Goal: Find specific page/section: Locate a particular part of the current website

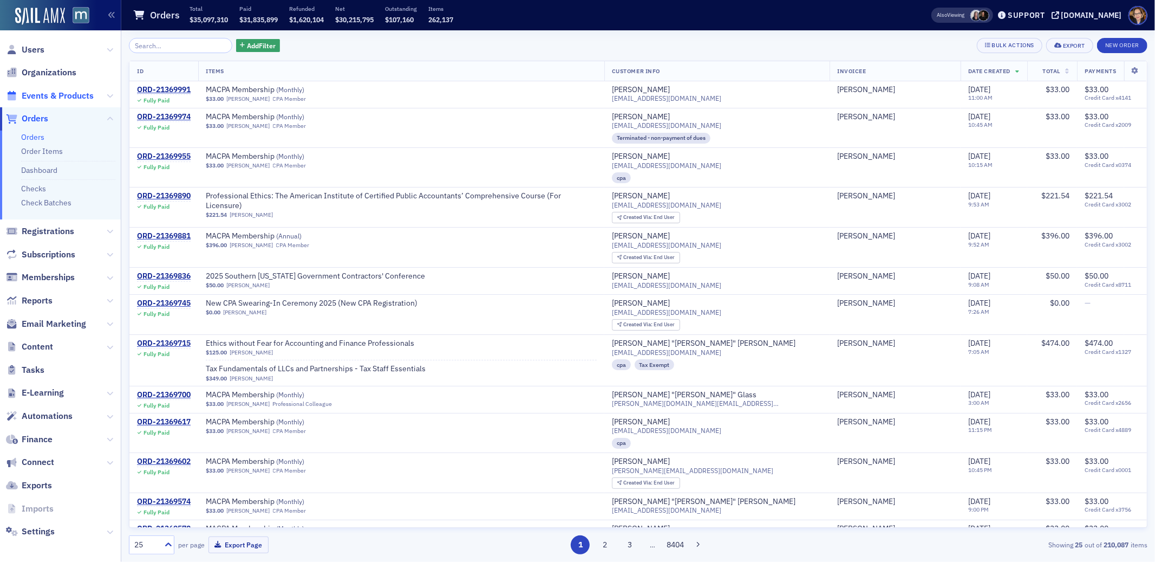
click at [37, 93] on span "Events & Products" at bounding box center [58, 96] width 72 height 12
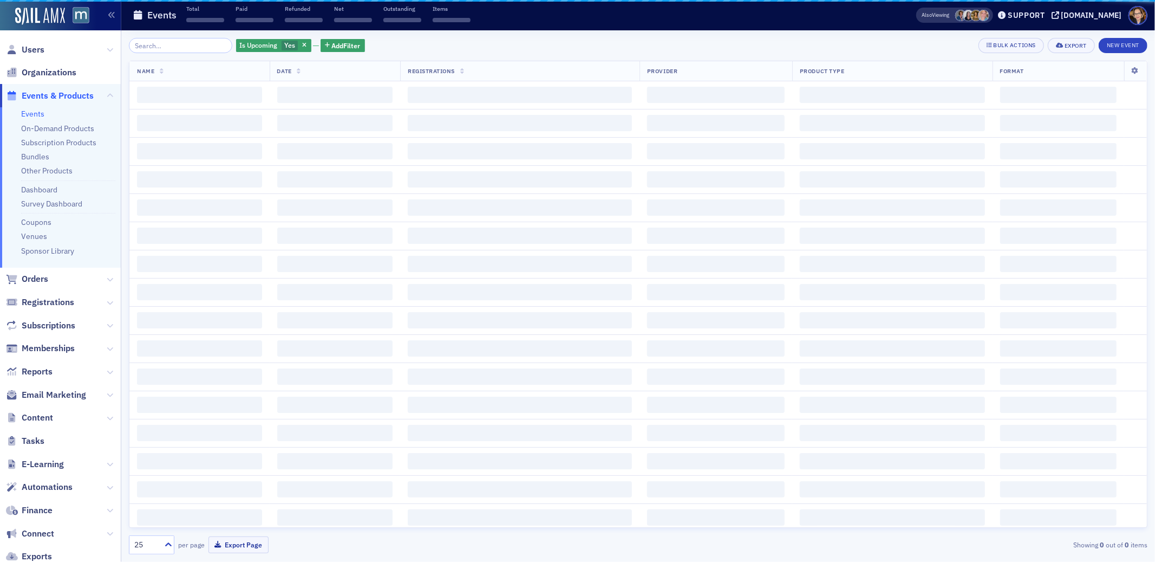
click at [171, 47] on input "search" at bounding box center [180, 45] width 103 height 15
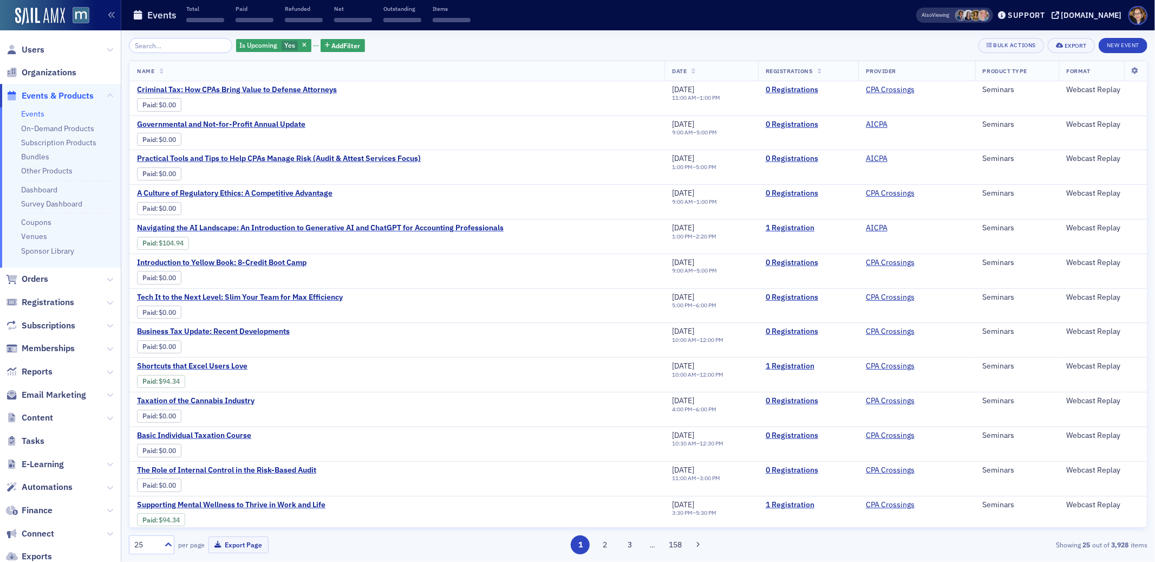
type input "o"
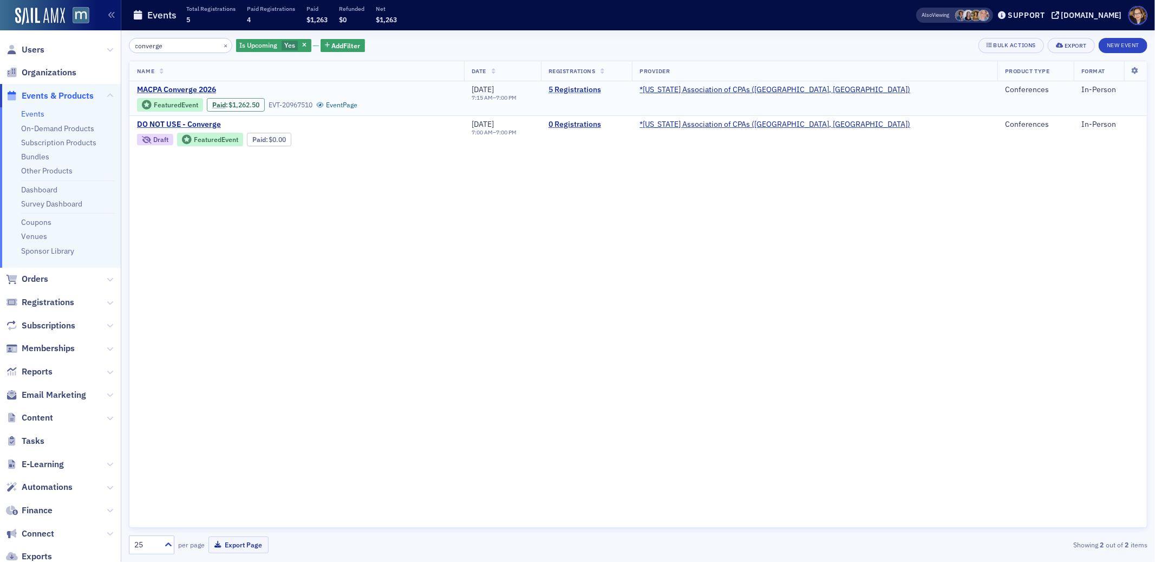
type input "converge"
drag, startPoint x: 649, startPoint y: 90, endPoint x: 643, endPoint y: 87, distance: 6.5
click at [625, 90] on link "5 Registrations" at bounding box center [587, 90] width 76 height 10
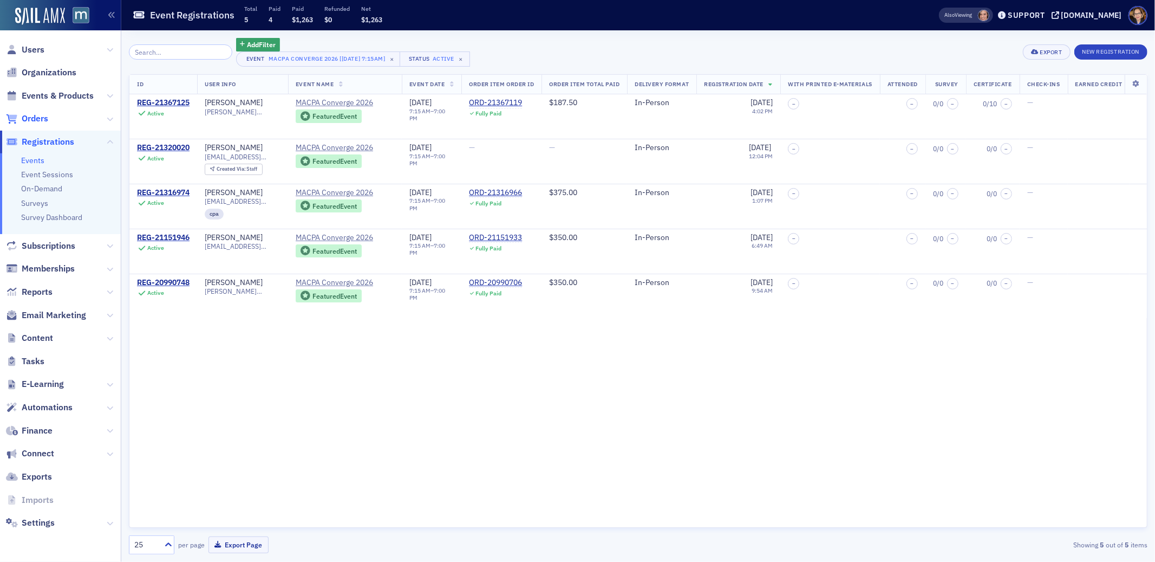
click at [36, 120] on span "Orders" at bounding box center [35, 119] width 27 height 12
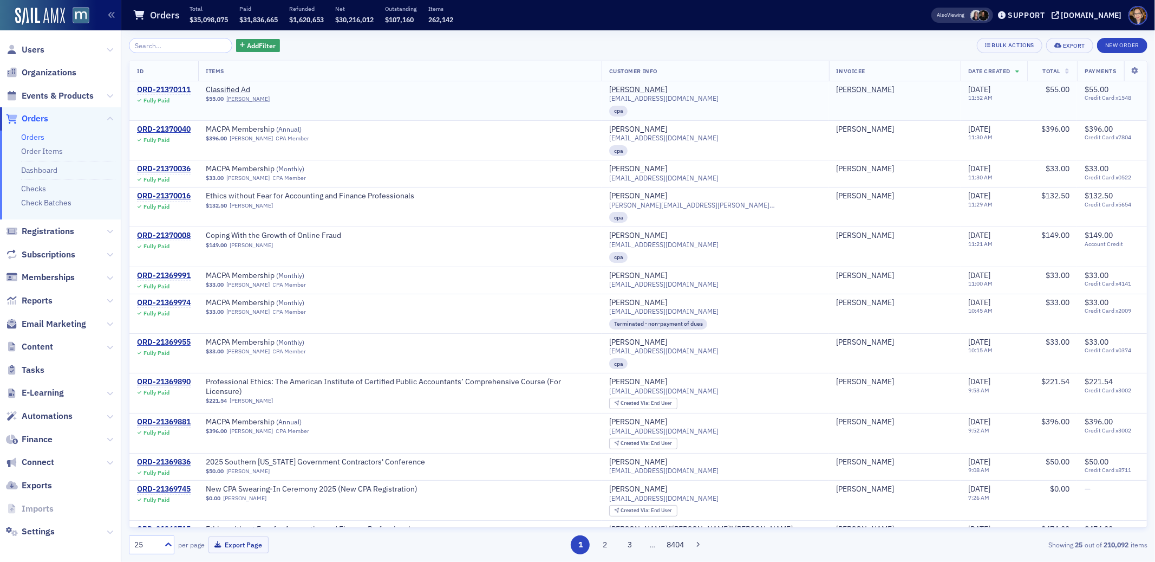
click at [453, 96] on div "$55.00 [PERSON_NAME]" at bounding box center [400, 98] width 388 height 7
click at [448, 94] on div "Classified Ad" at bounding box center [400, 90] width 388 height 10
click at [36, 116] on span "Orders" at bounding box center [35, 119] width 27 height 12
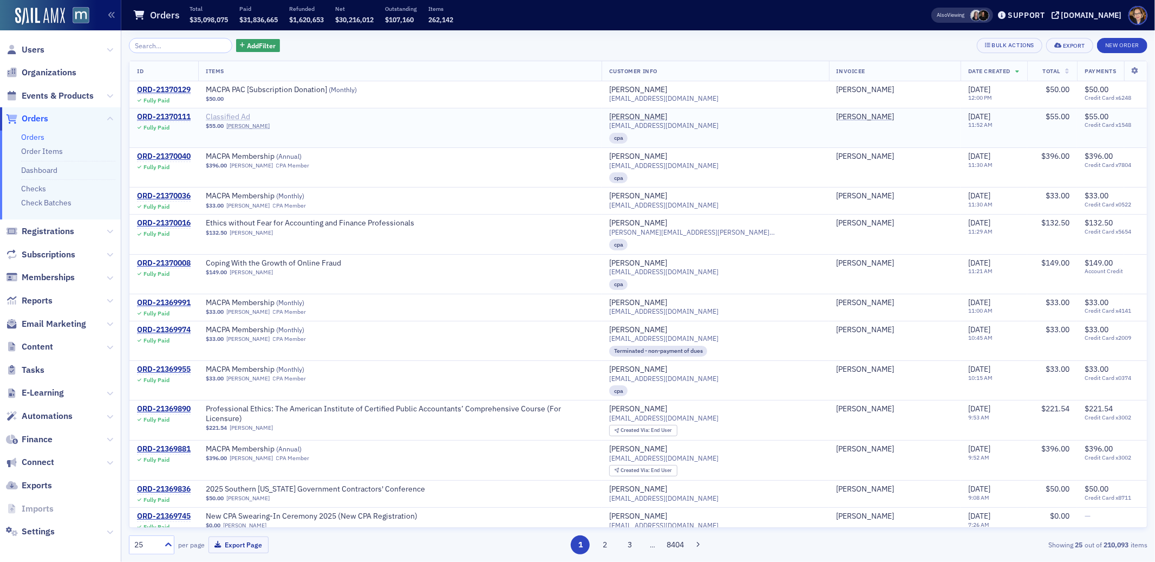
click at [314, 119] on span "Classified Ad" at bounding box center [274, 117] width 136 height 10
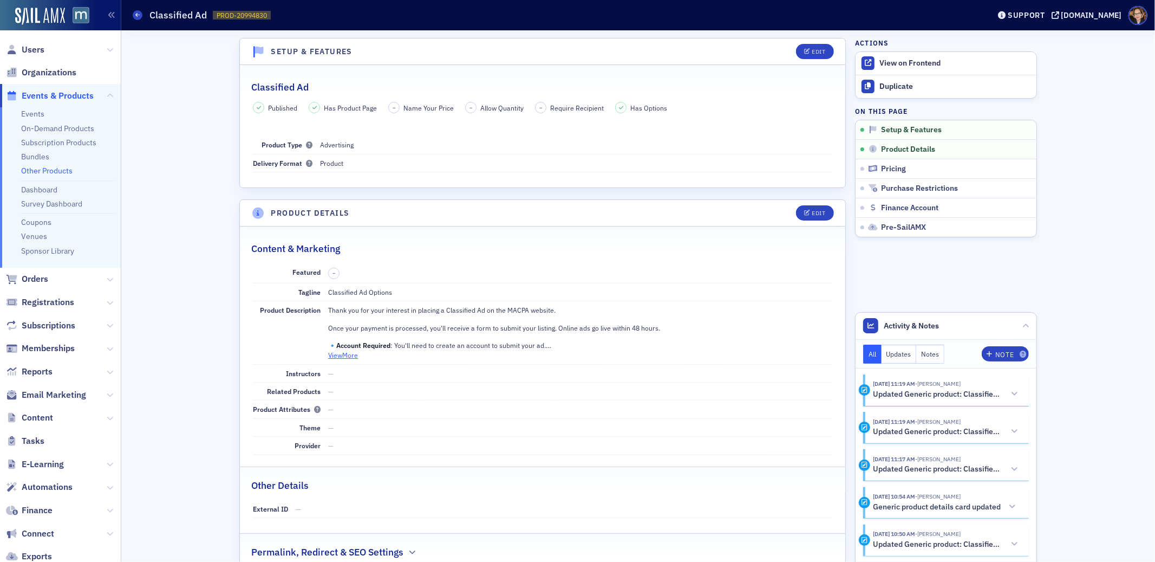
click at [351, 354] on button "View More" at bounding box center [343, 355] width 30 height 10
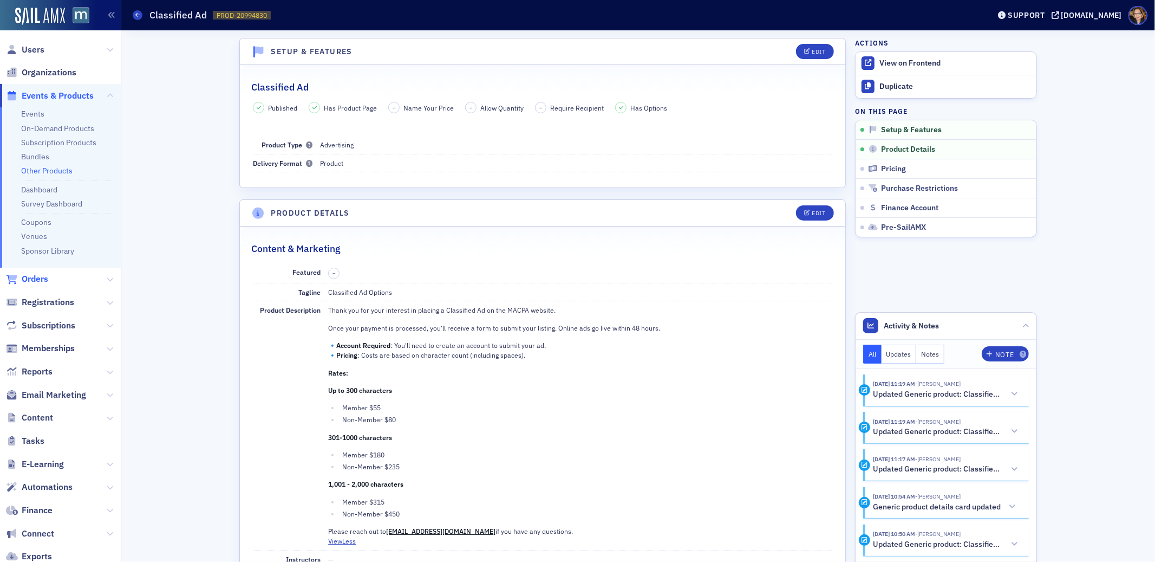
click at [38, 281] on span "Orders" at bounding box center [35, 279] width 27 height 12
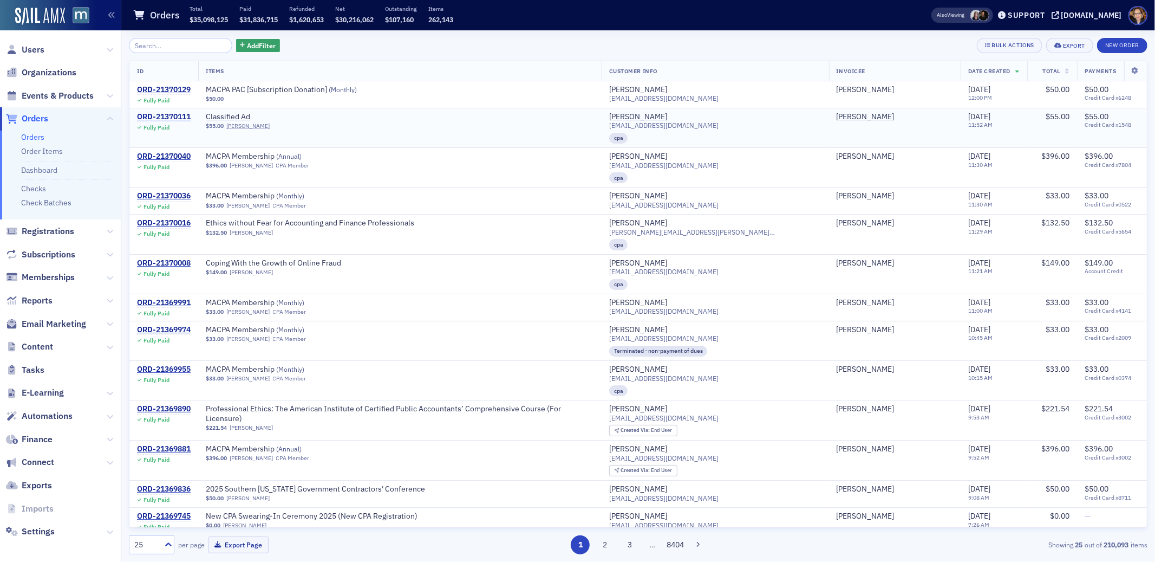
click at [179, 116] on div "ORD-21370111" at bounding box center [164, 117] width 54 height 10
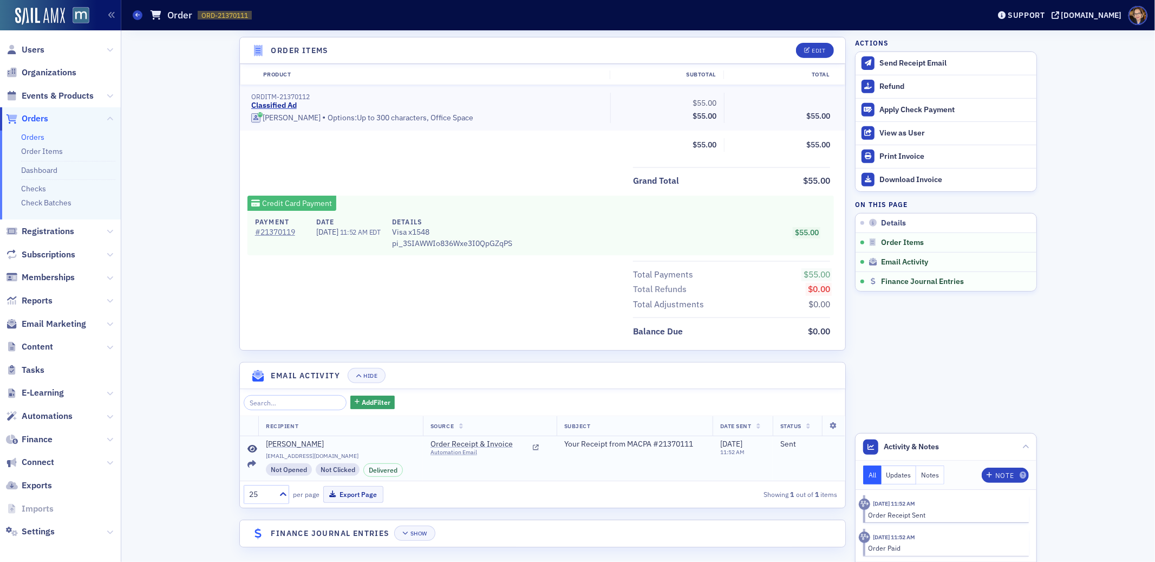
scroll to position [377, 0]
click at [247, 444] on icon at bounding box center [252, 448] width 10 height 9
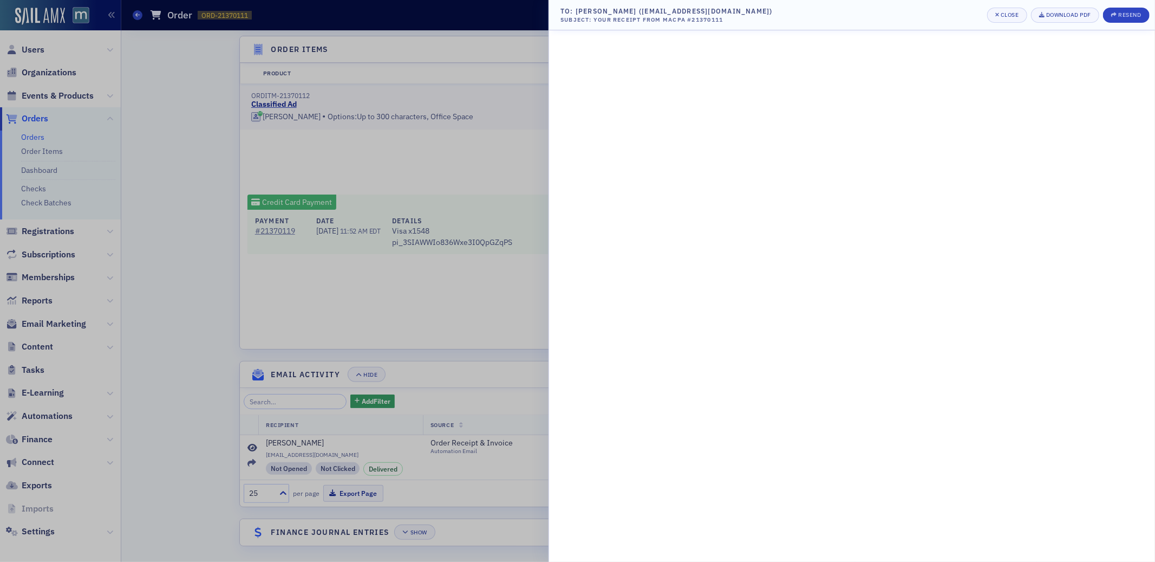
click at [159, 340] on div at bounding box center [577, 281] width 1155 height 562
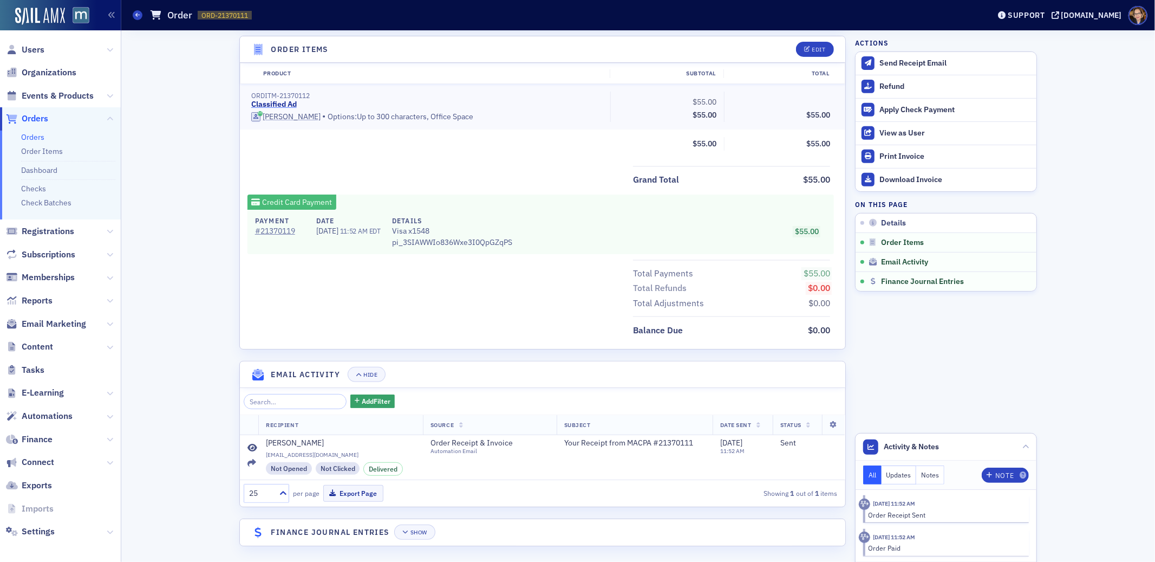
click at [282, 103] on link "Classified Ad" at bounding box center [273, 105] width 45 height 10
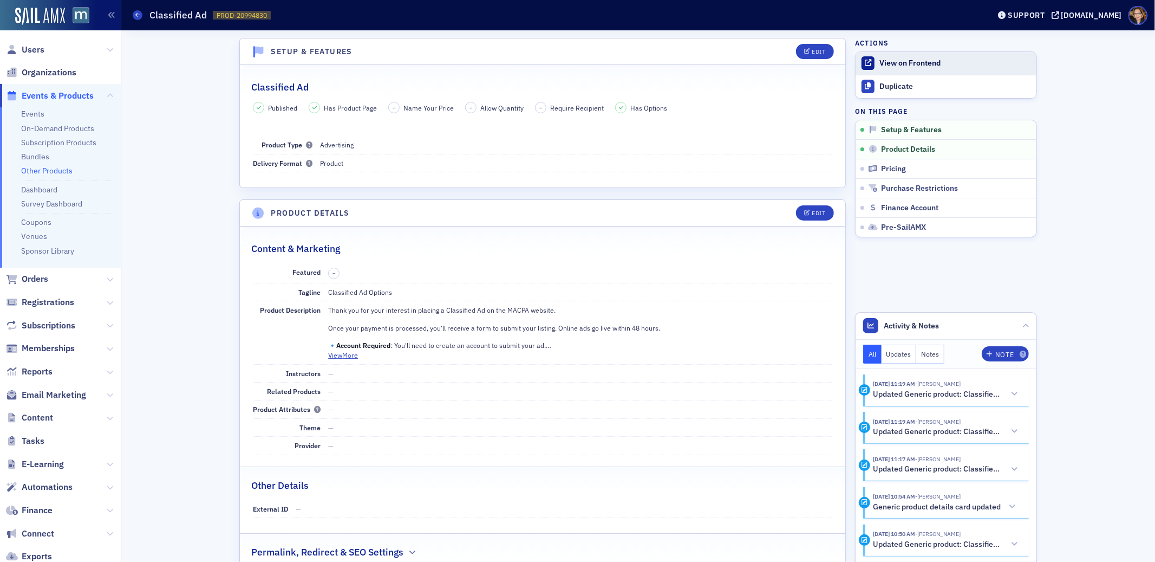
click at [896, 59] on div "View on Frontend" at bounding box center [956, 63] width 152 height 10
